Goal: Task Accomplishment & Management: Use online tool/utility

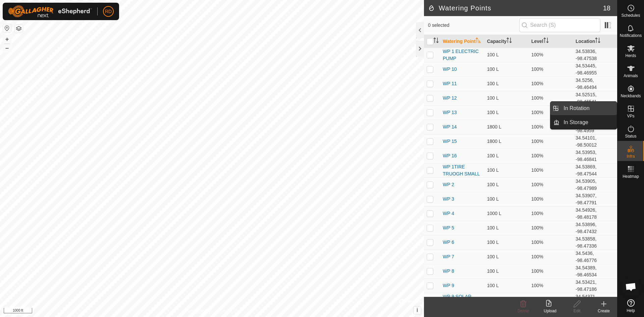
click at [577, 109] on link "In Rotation" at bounding box center [588, 108] width 57 height 13
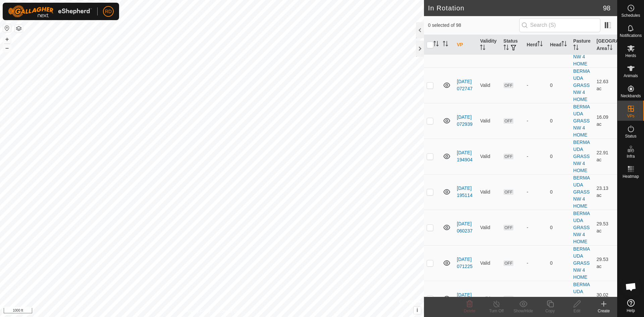
scroll to position [1801, 0]
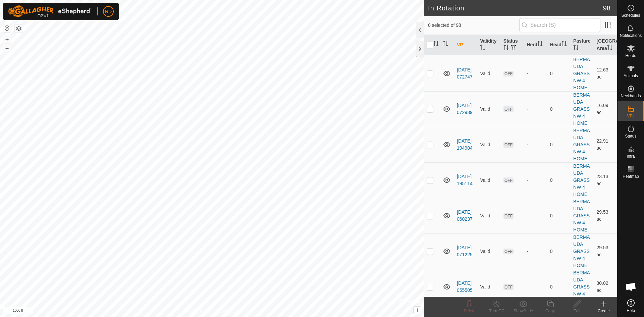
checkbox input "true"
click at [3, 37] on button "+" at bounding box center [7, 39] width 8 height 8
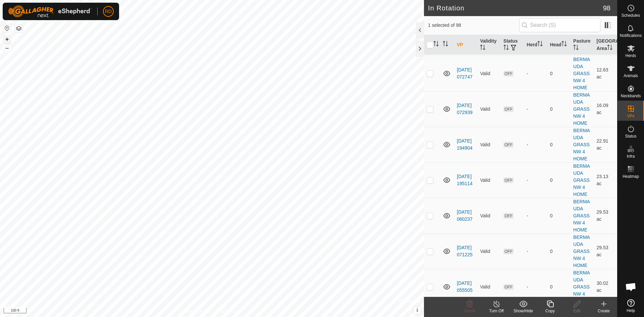
click at [7, 40] on button "+" at bounding box center [7, 39] width 8 height 8
click at [550, 304] on icon at bounding box center [550, 304] width 8 height 8
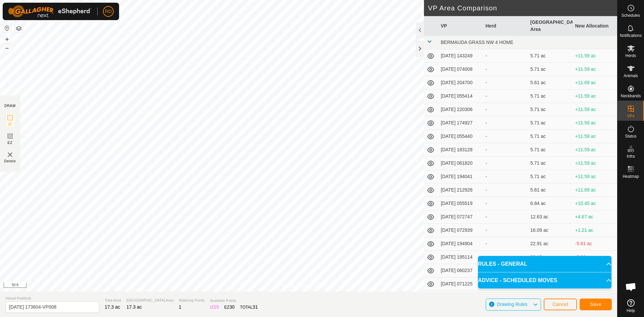
click at [496, 236] on div "Privacy Policy Contact Us Type: Inclusion Zone undefined Animal + – ⇧ i © Mapbo…" at bounding box center [309, 158] width 618 height 317
click at [595, 306] on span "Save" at bounding box center [595, 304] width 11 height 5
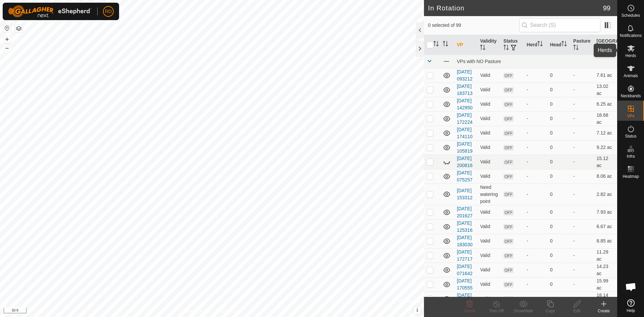
click at [632, 51] on icon at bounding box center [631, 48] width 8 height 8
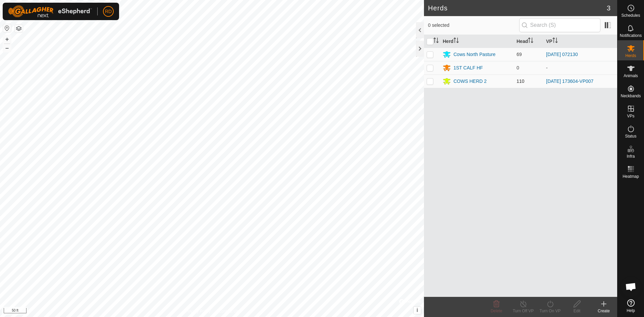
click at [429, 80] on p-checkbox at bounding box center [430, 81] width 7 height 5
checkbox input "true"
click at [553, 311] on div "Turn On VP" at bounding box center [550, 311] width 27 height 6
click at [549, 291] on link "Now" at bounding box center [570, 289] width 66 height 13
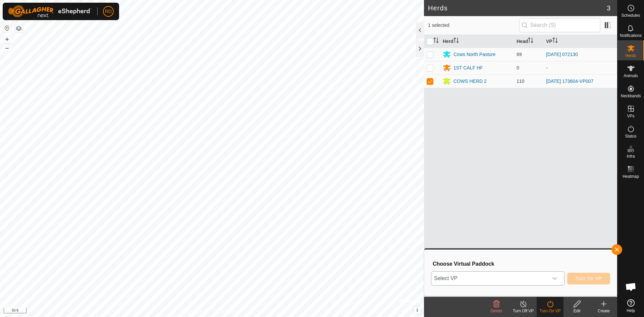
click at [551, 278] on div "dropdown trigger" at bounding box center [554, 278] width 13 height 13
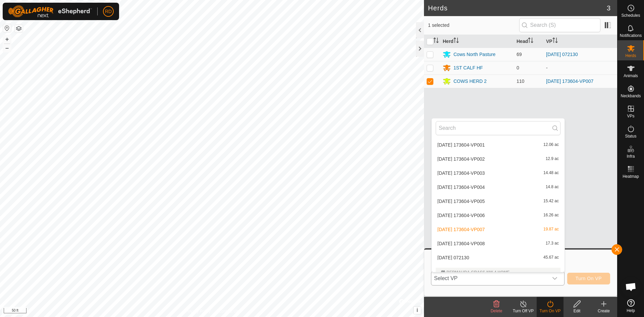
scroll to position [893, 0]
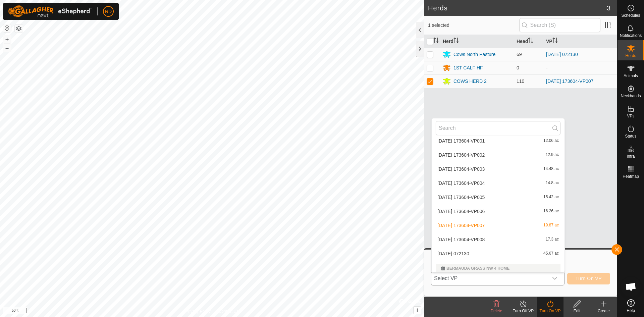
click at [463, 241] on li "[DATE] 173604-VP008 17.3 ac" at bounding box center [498, 239] width 133 height 13
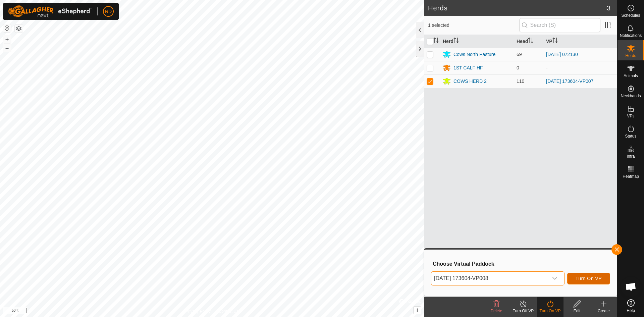
click at [594, 279] on span "Turn On VP" at bounding box center [589, 278] width 26 height 5
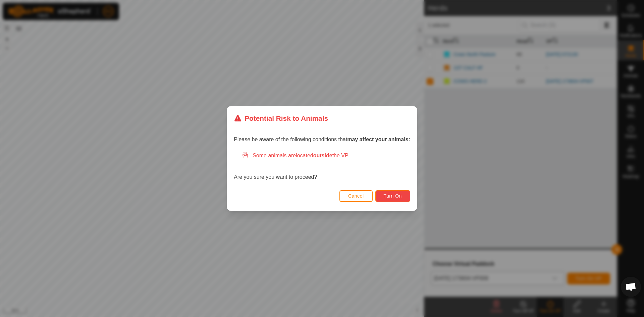
click at [384, 195] on button "Turn On" at bounding box center [393, 196] width 35 height 12
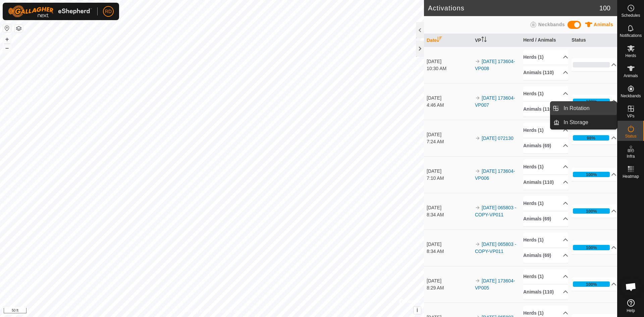
click at [581, 109] on link "In Rotation" at bounding box center [588, 108] width 57 height 13
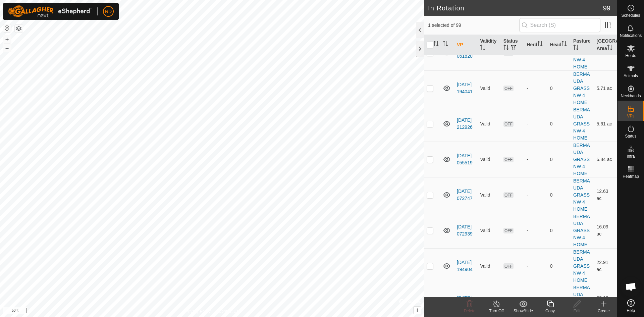
scroll to position [1757, 0]
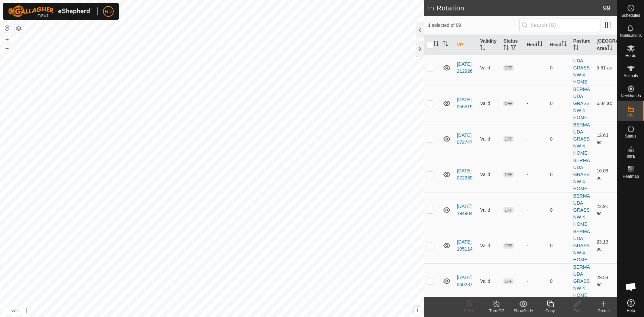
checkbox input "false"
click at [446, 80] on div "In Rotation 99 0 selected of 99 VP Validity Status Herd Head Pasture Grazing Ar…" at bounding box center [309, 158] width 618 height 317
click at [428, 10] on div "In Rotation 99 0 selected of 99 VP Validity Status Herd Head Pasture Grazing Ar…" at bounding box center [309, 158] width 618 height 317
click at [430, 0] on html "RD Schedules Notifications Herds Animals Neckbands VPs Status Infra Heatmap Hel…" at bounding box center [322, 158] width 644 height 317
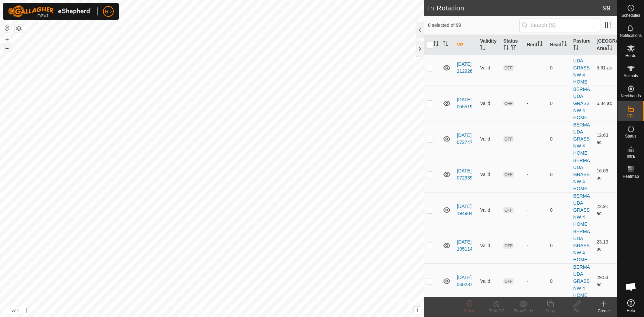
click at [7, 47] on button "–" at bounding box center [7, 48] width 8 height 8
click at [8, 48] on button "–" at bounding box center [7, 48] width 8 height 8
